Goal: Task Accomplishment & Management: Use online tool/utility

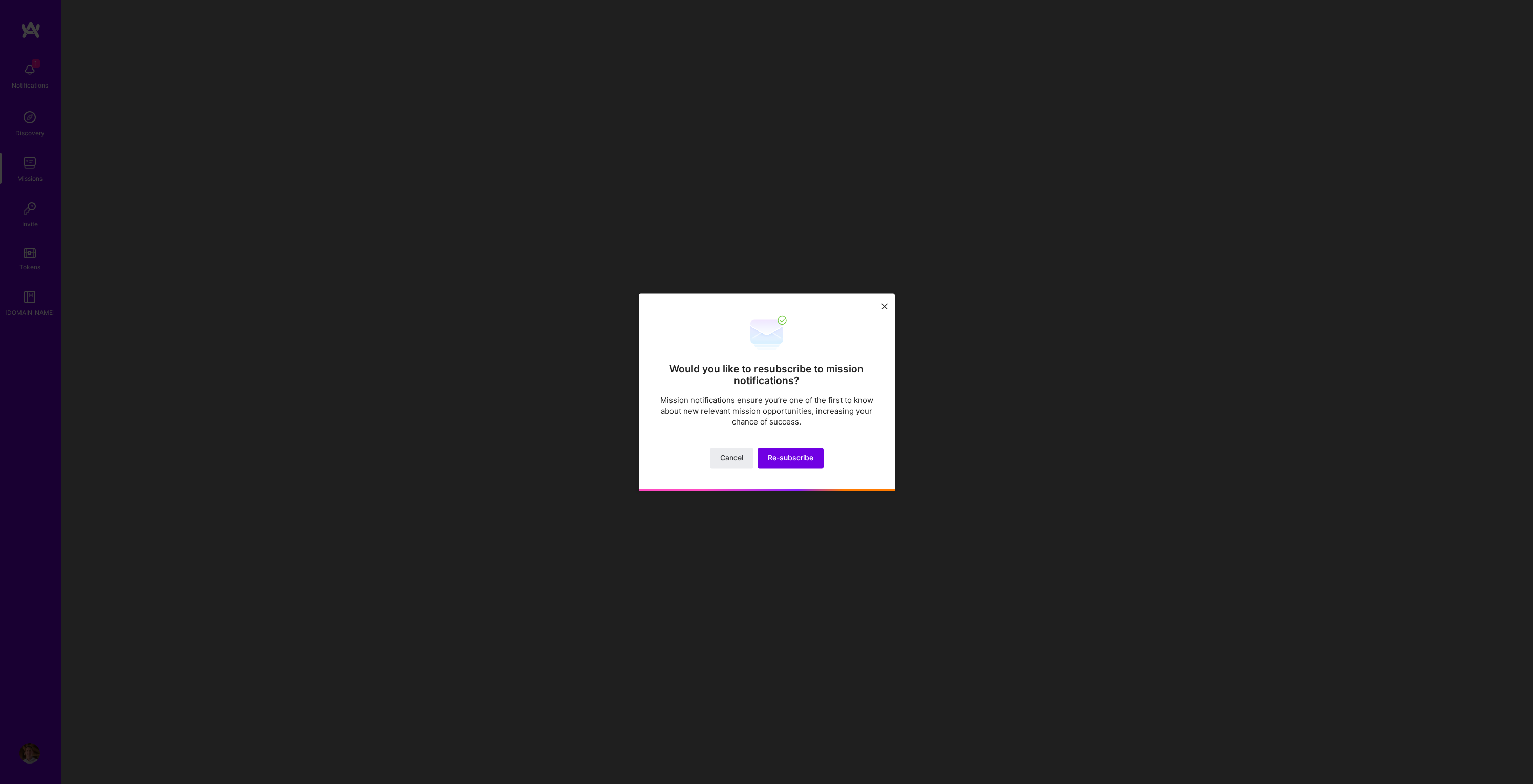
click at [882, 308] on icon at bounding box center [885, 307] width 6 height 6
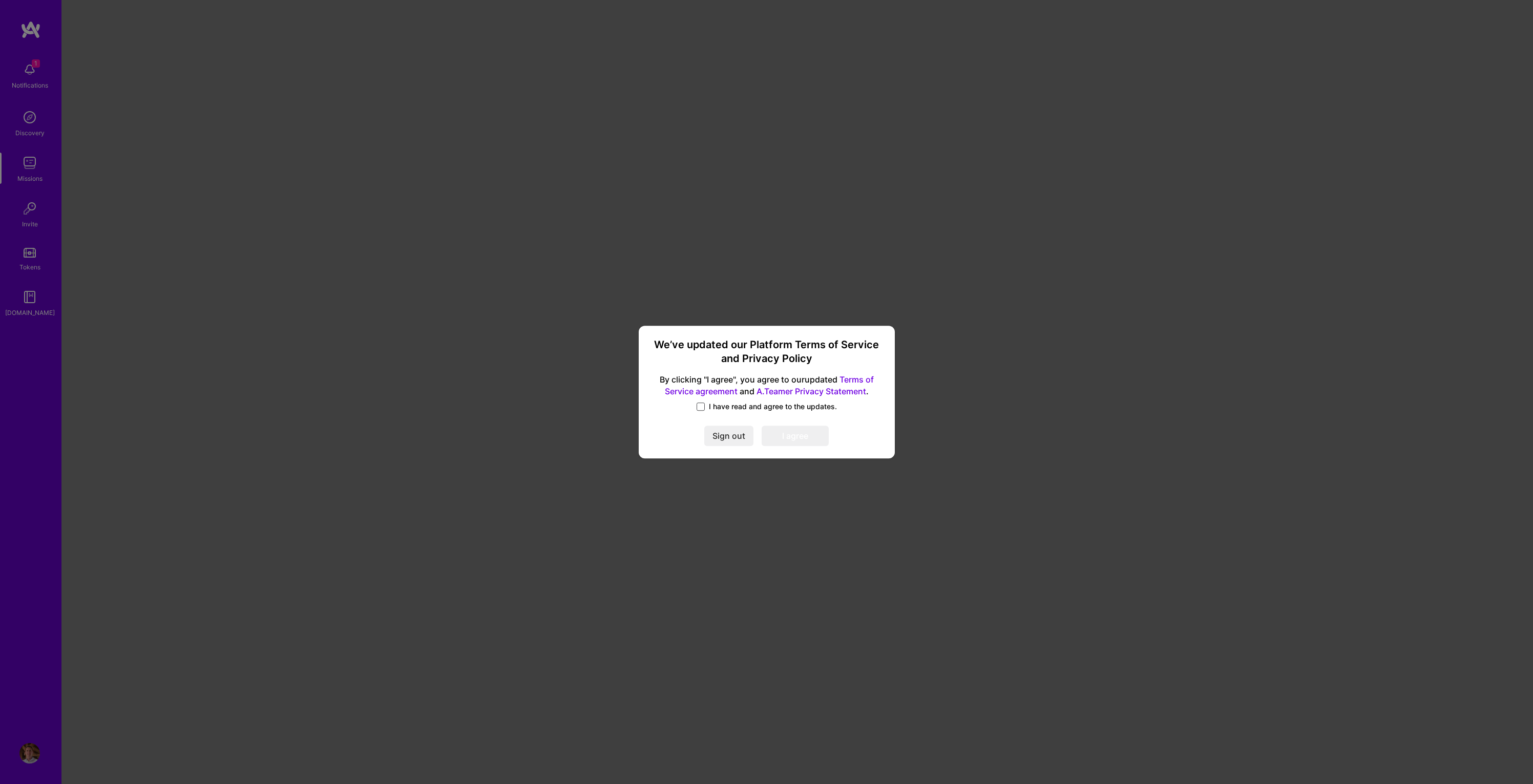
click at [704, 403] on span at bounding box center [700, 406] width 8 height 8
click at [0, 0] on input "I have read and agree to the updates." at bounding box center [0, 0] width 0 height 0
drag, startPoint x: 811, startPoint y: 437, endPoint x: 837, endPoint y: 445, distance: 27.2
click at [811, 436] on button "I agree" at bounding box center [795, 436] width 67 height 21
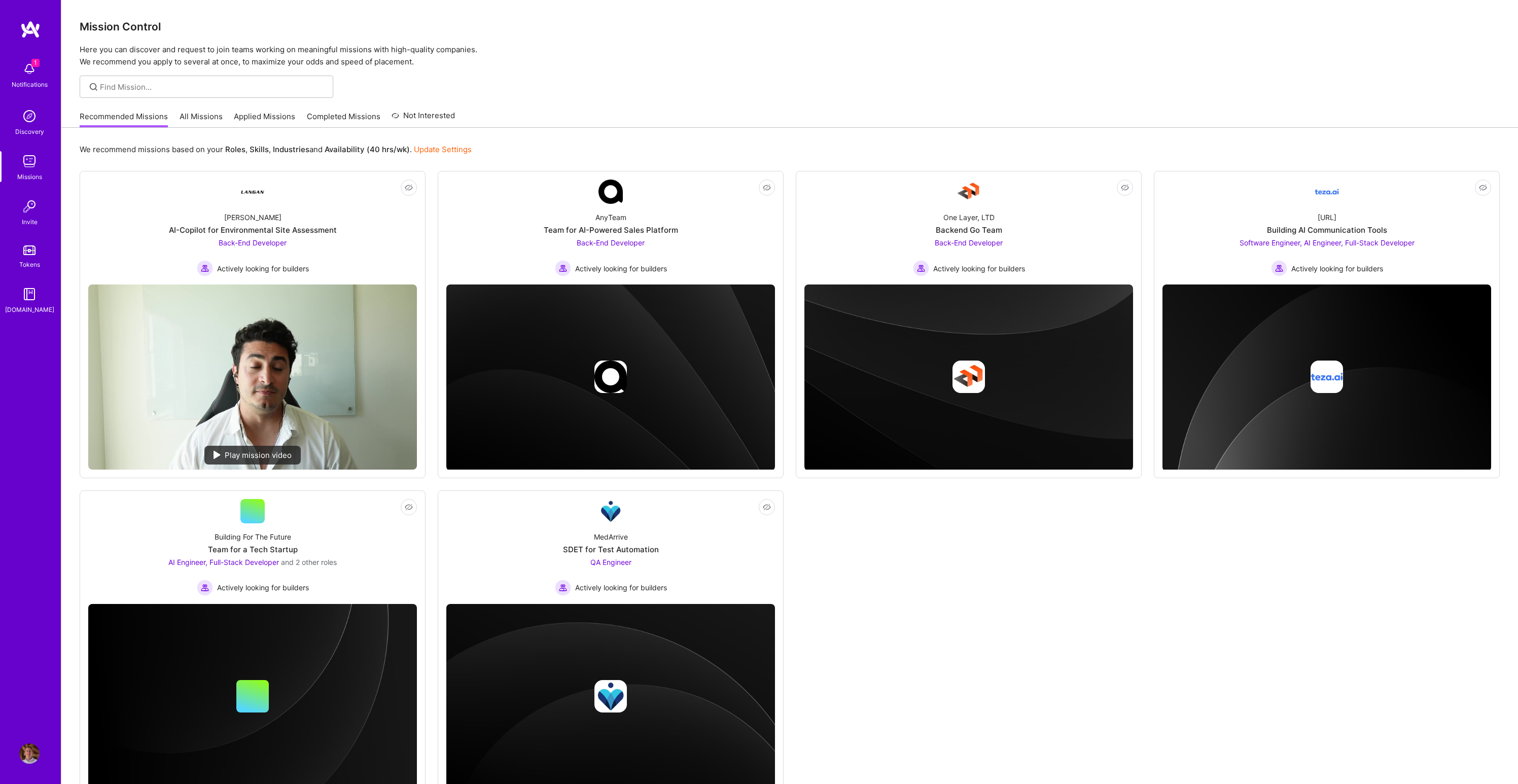
click at [194, 113] on link "All Missions" at bounding box center [201, 119] width 43 height 17
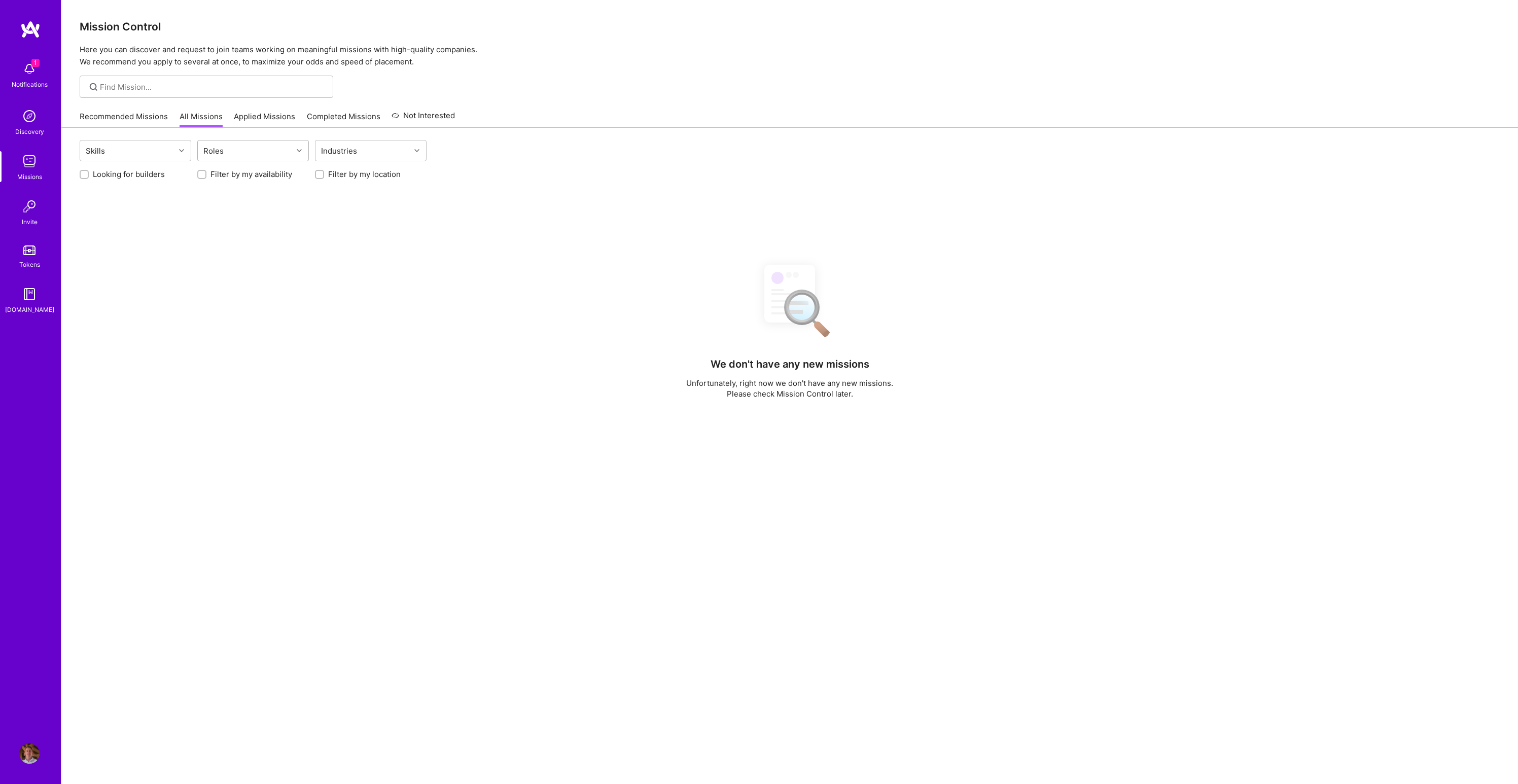
click at [237, 147] on div "Roles" at bounding box center [245, 151] width 95 height 21
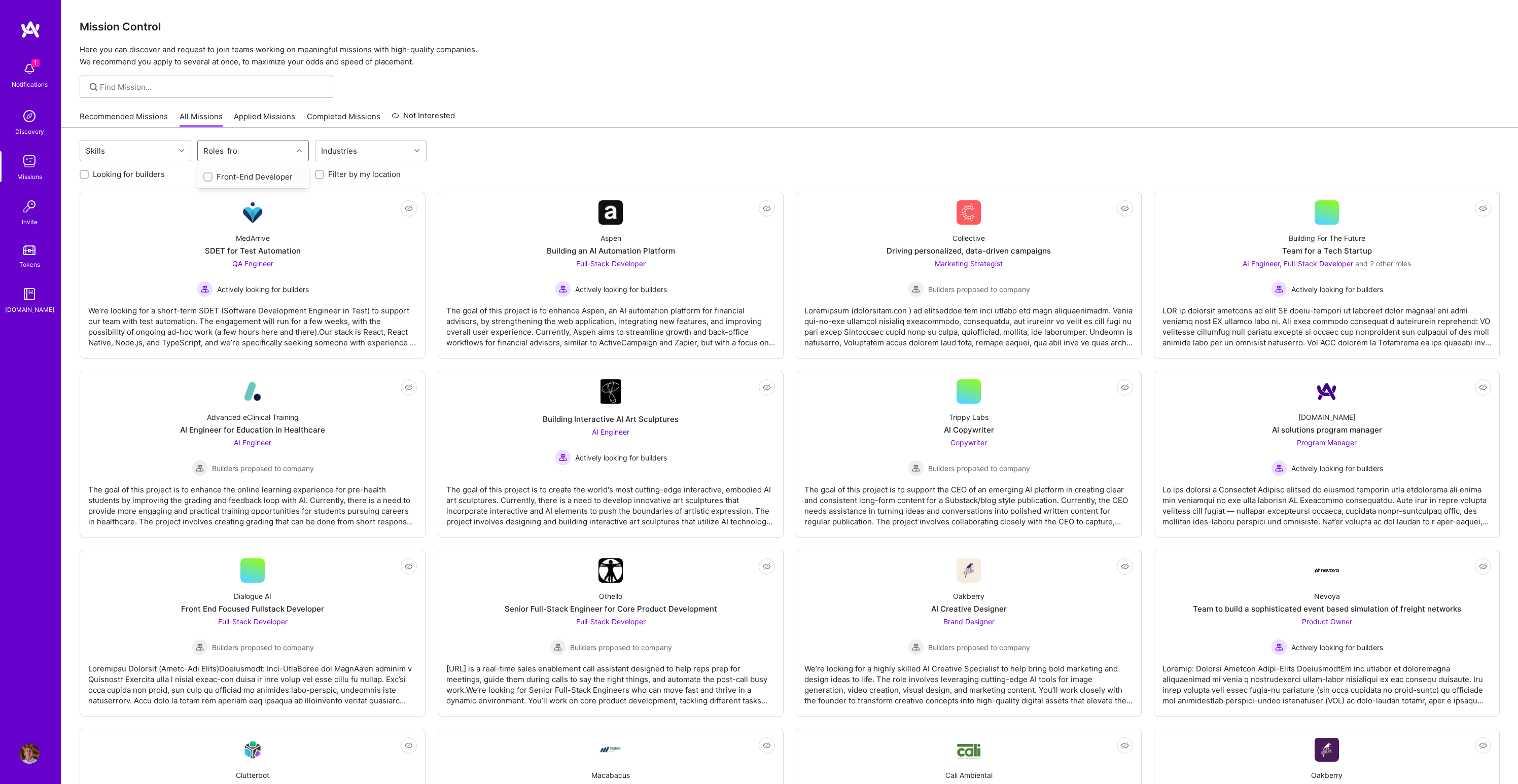
type input "front"
click at [241, 174] on div "Front-End Developer" at bounding box center [253, 177] width 100 height 11
checkbox input "true"
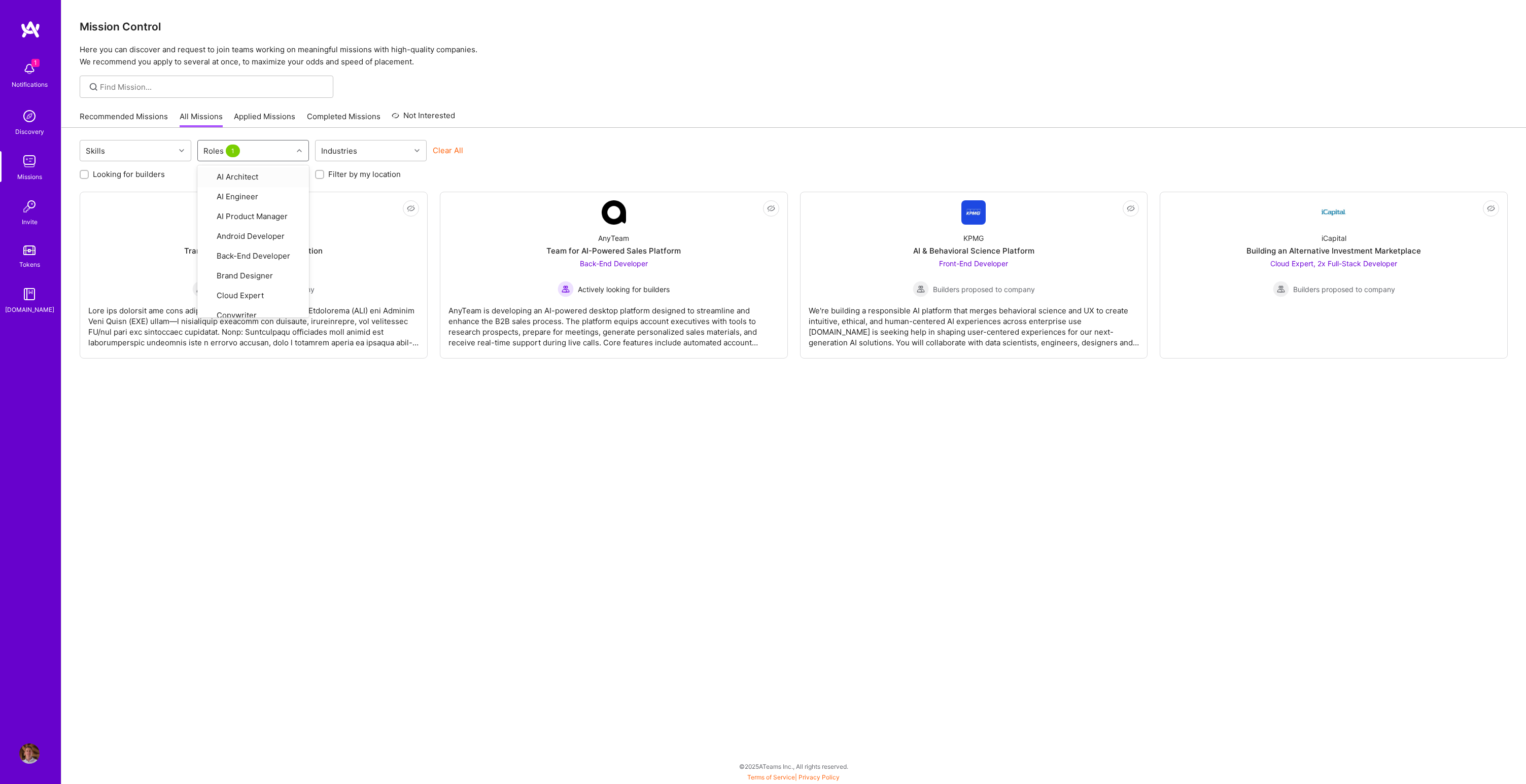
click at [543, 145] on div "Clear All" at bounding box center [488, 154] width 112 height 19
click at [326, 244] on div "Syndio Transformation Engine Modernization Front-End Developer Builders propose…" at bounding box center [253, 261] width 331 height 72
click at [997, 281] on div "Builders proposed to company" at bounding box center [973, 289] width 122 height 16
click at [1320, 235] on div "iCapital Building an Alternative Investment Marketplace Cloud Expert, 2x Full-S…" at bounding box center [1334, 261] width 331 height 72
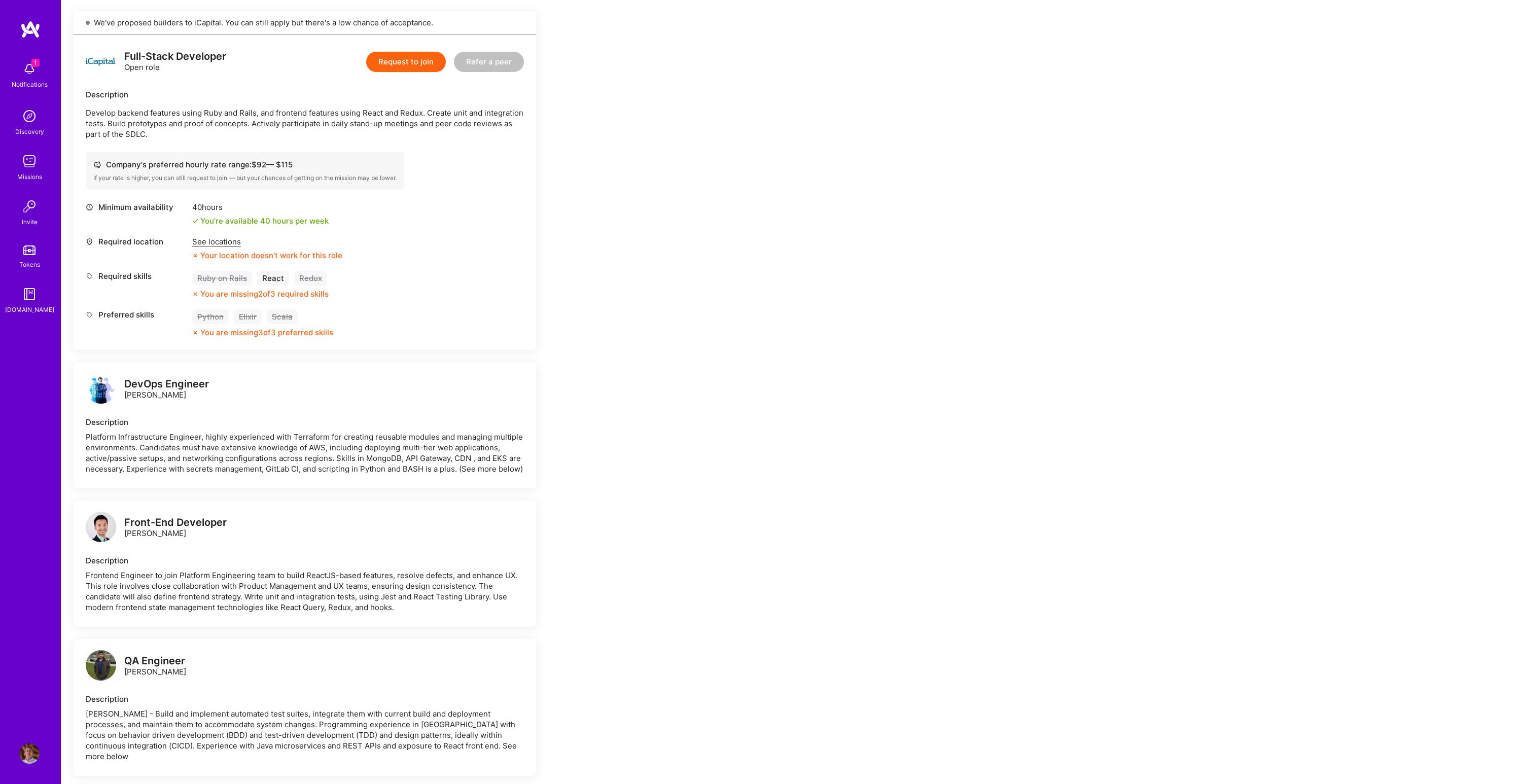
scroll to position [279, 0]
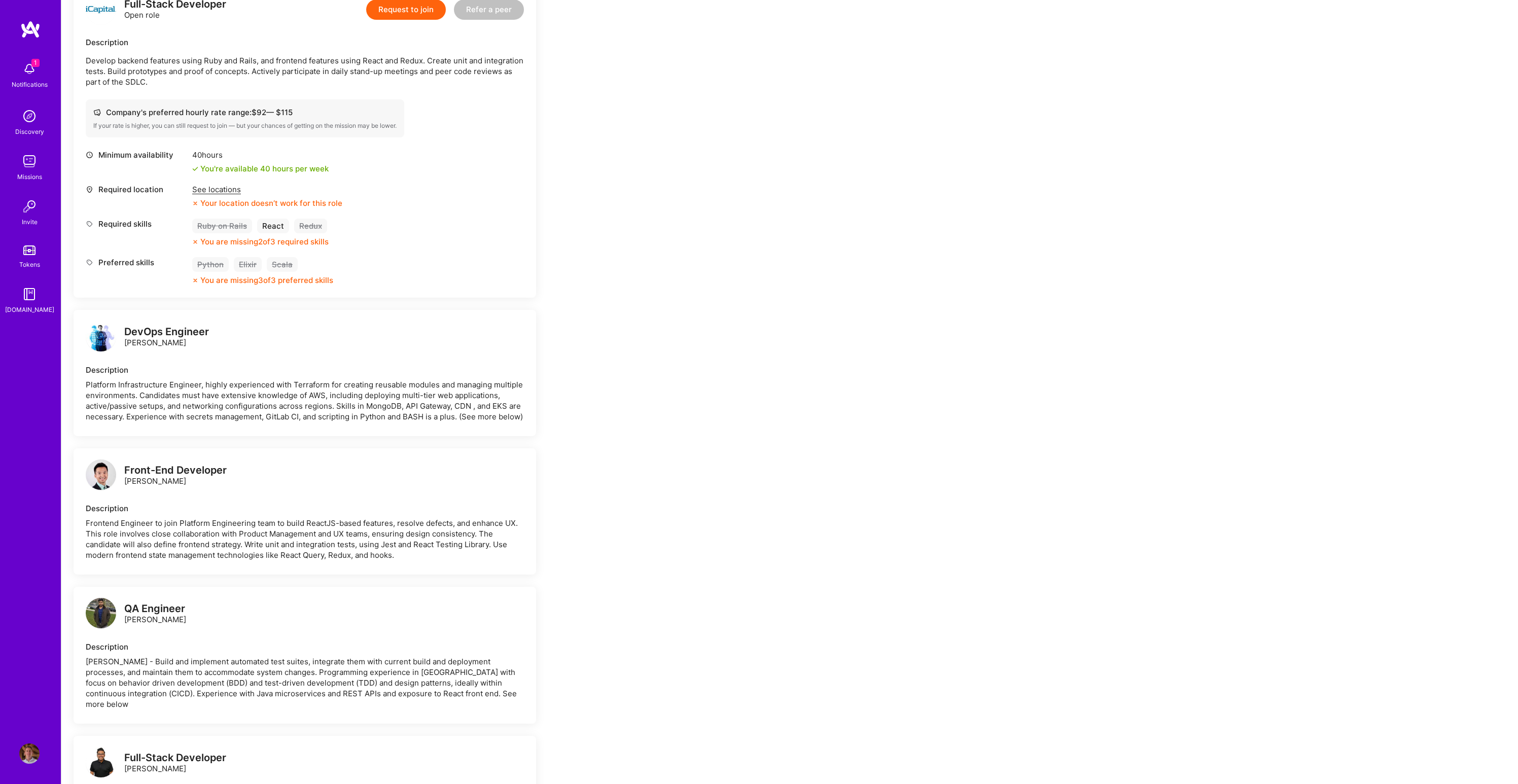
click at [101, 523] on div "Frontend Engineer to join Platform Engineering team to build ReactJS-based feat…" at bounding box center [305, 539] width 438 height 43
click at [157, 538] on div "Frontend Engineer to join Platform Engineering team to build ReactJS-based feat…" at bounding box center [305, 539] width 438 height 43
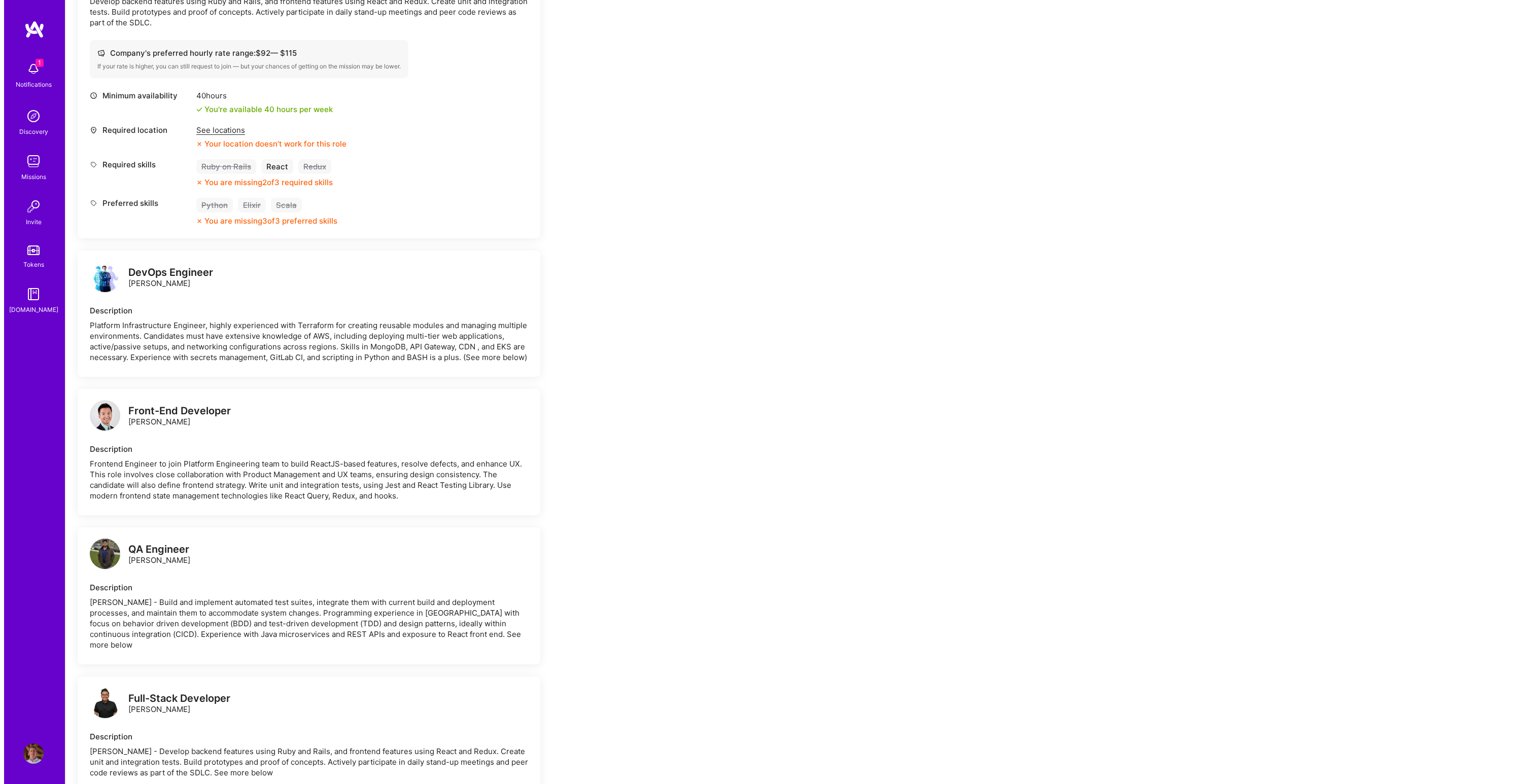
scroll to position [390, 0]
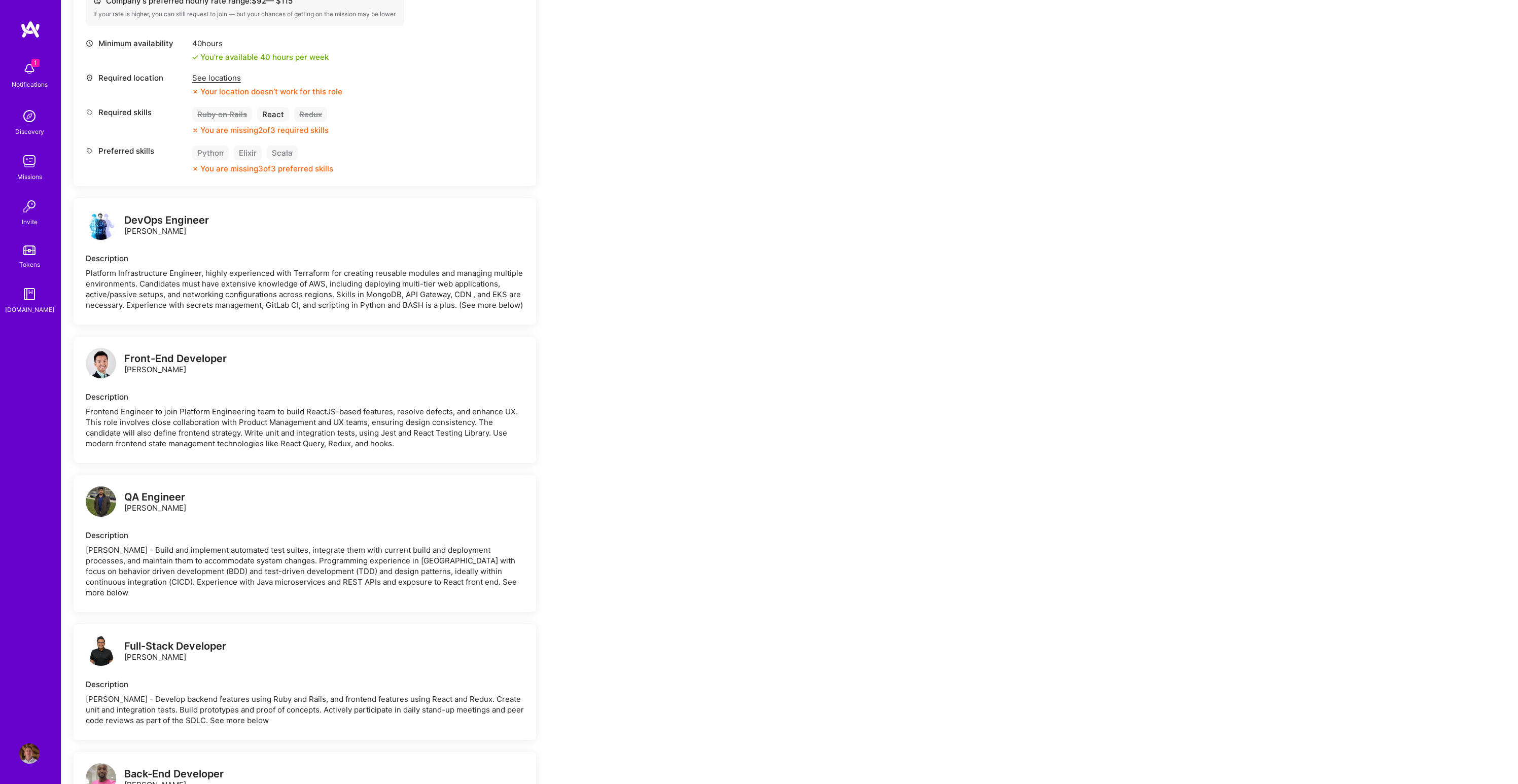
click at [158, 409] on div "Frontend Engineer to join Platform Engineering team to build ReactJS-based feat…" at bounding box center [305, 427] width 438 height 43
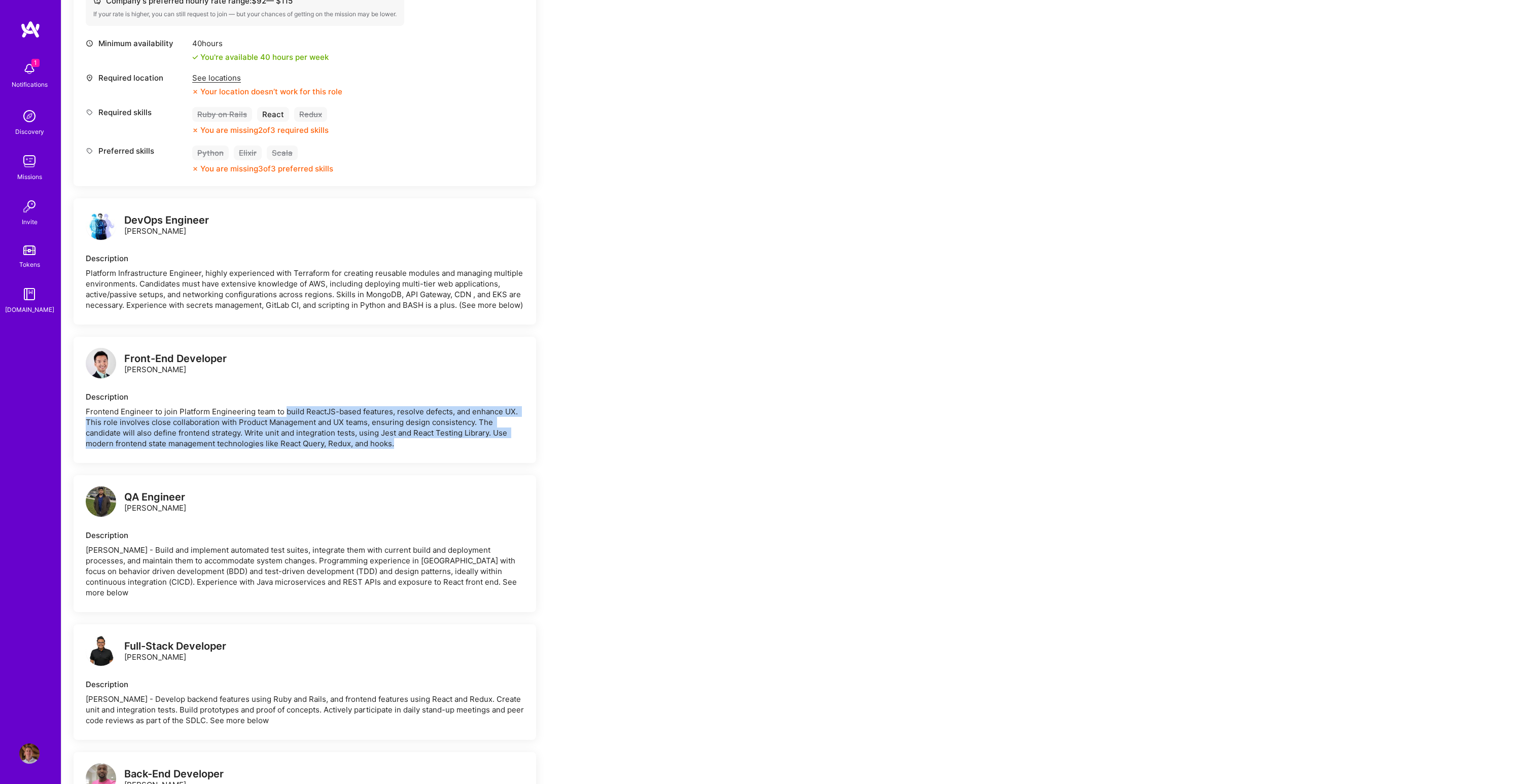
drag, startPoint x: 318, startPoint y: 412, endPoint x: 549, endPoint y: 449, distance: 233.9
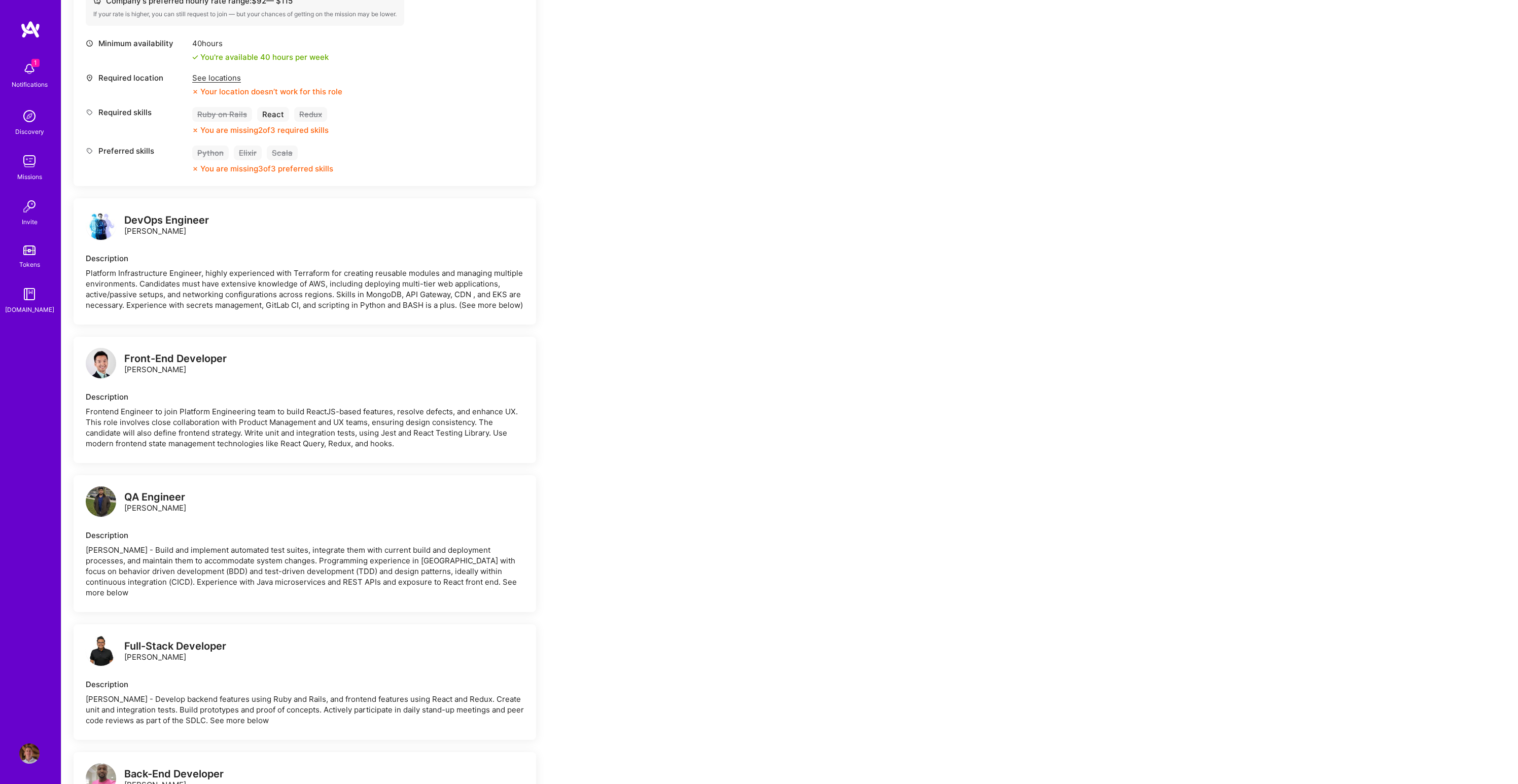
click at [49, 68] on div "1 Notifications" at bounding box center [30, 74] width 63 height 35
